Goal: Obtain resource: Download file/media

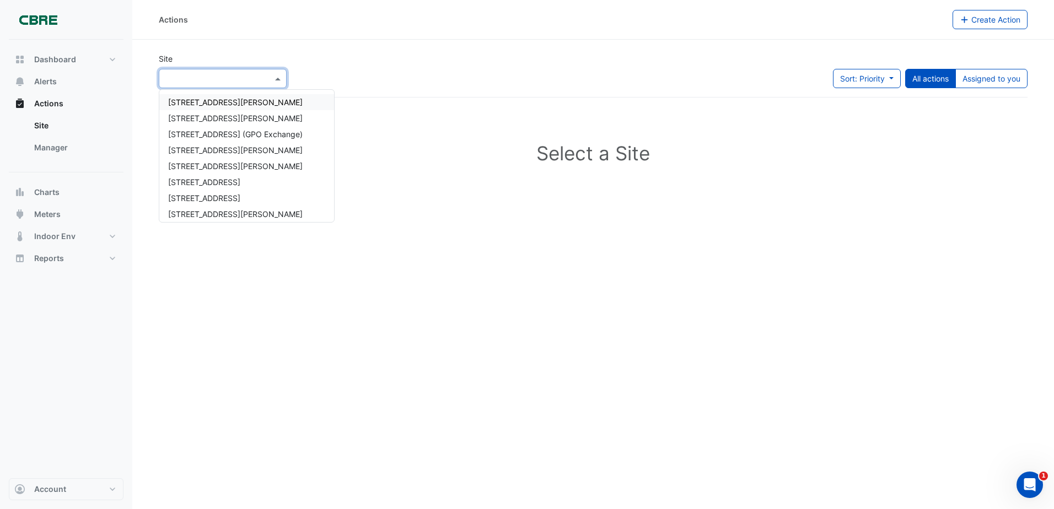
click at [277, 80] on span at bounding box center [279, 79] width 14 height 12
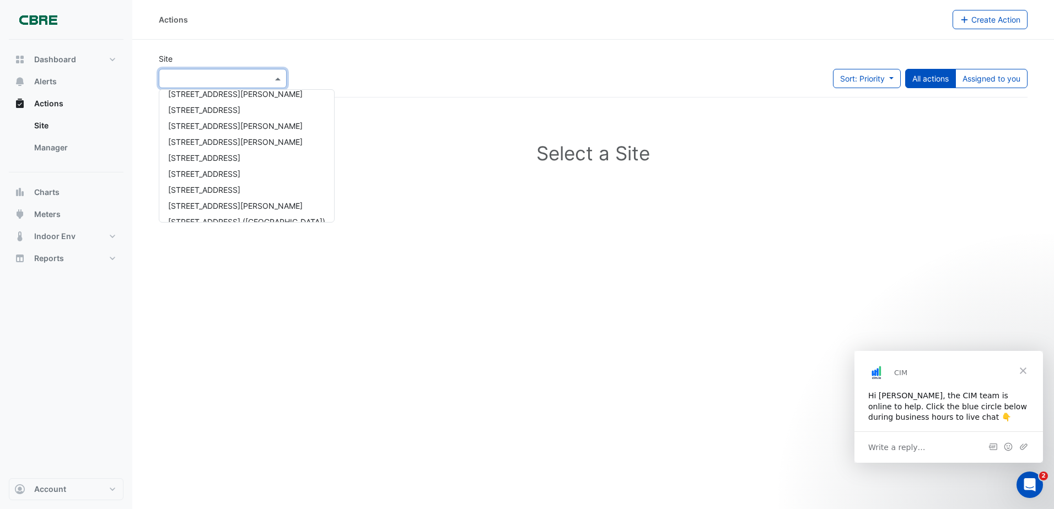
scroll to position [820, 0]
click at [194, 100] on span "[STREET_ADDRESS][PERSON_NAME]" at bounding box center [235, 97] width 135 height 9
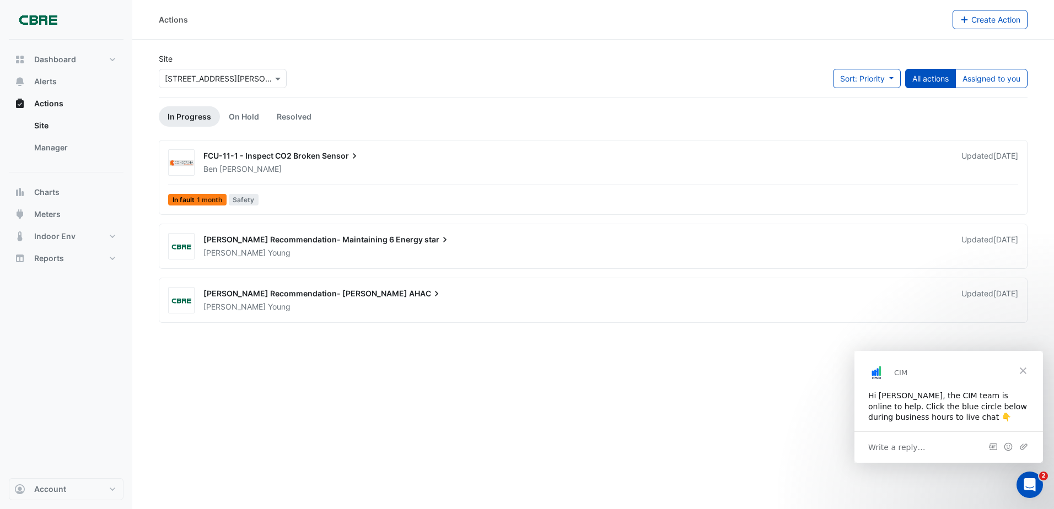
click at [319, 160] on span "FCU-11-1 - Inspect CO2 Broken" at bounding box center [261, 155] width 117 height 9
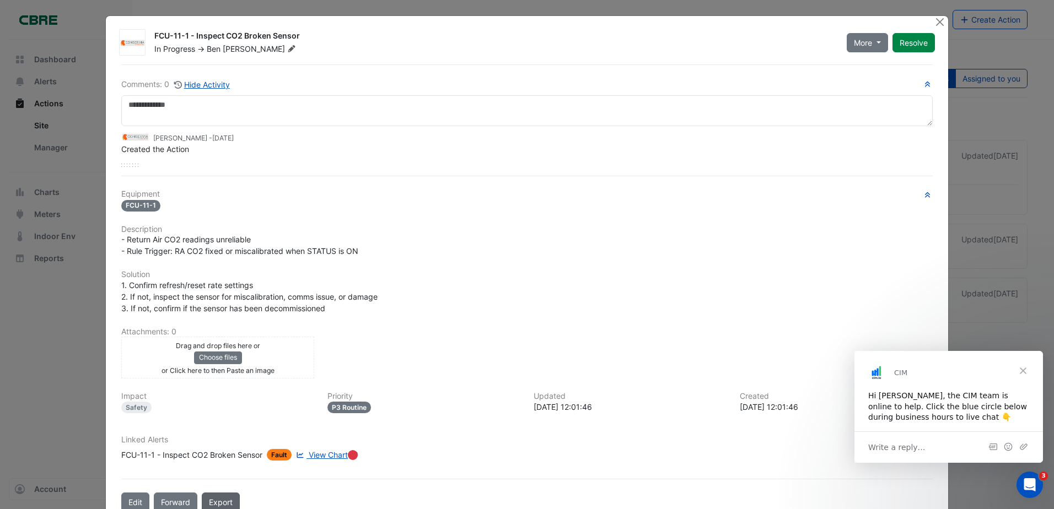
click at [217, 497] on link "Export" at bounding box center [221, 502] width 38 height 19
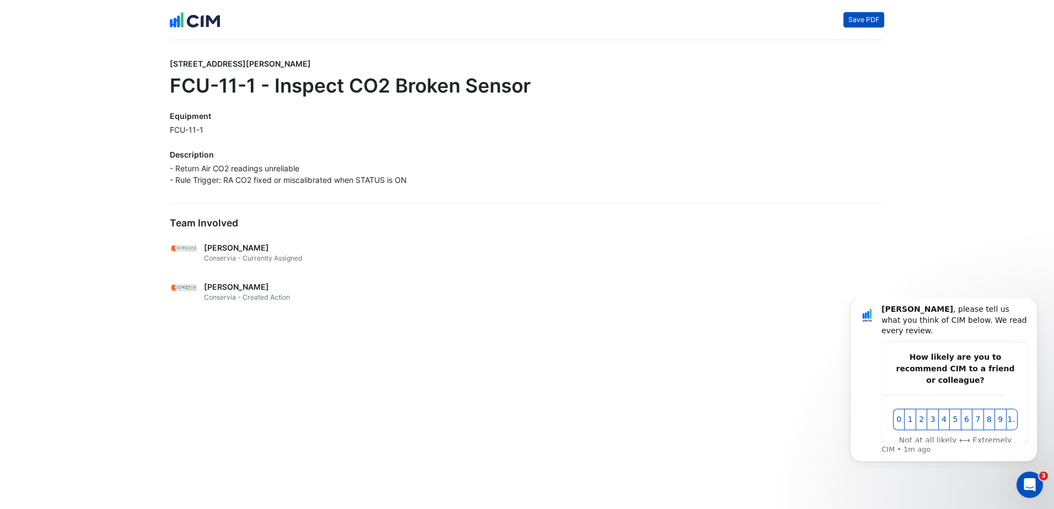
click at [861, 18] on button "Save PDF" at bounding box center [863, 19] width 41 height 15
